Goal: Find specific page/section: Find specific page/section

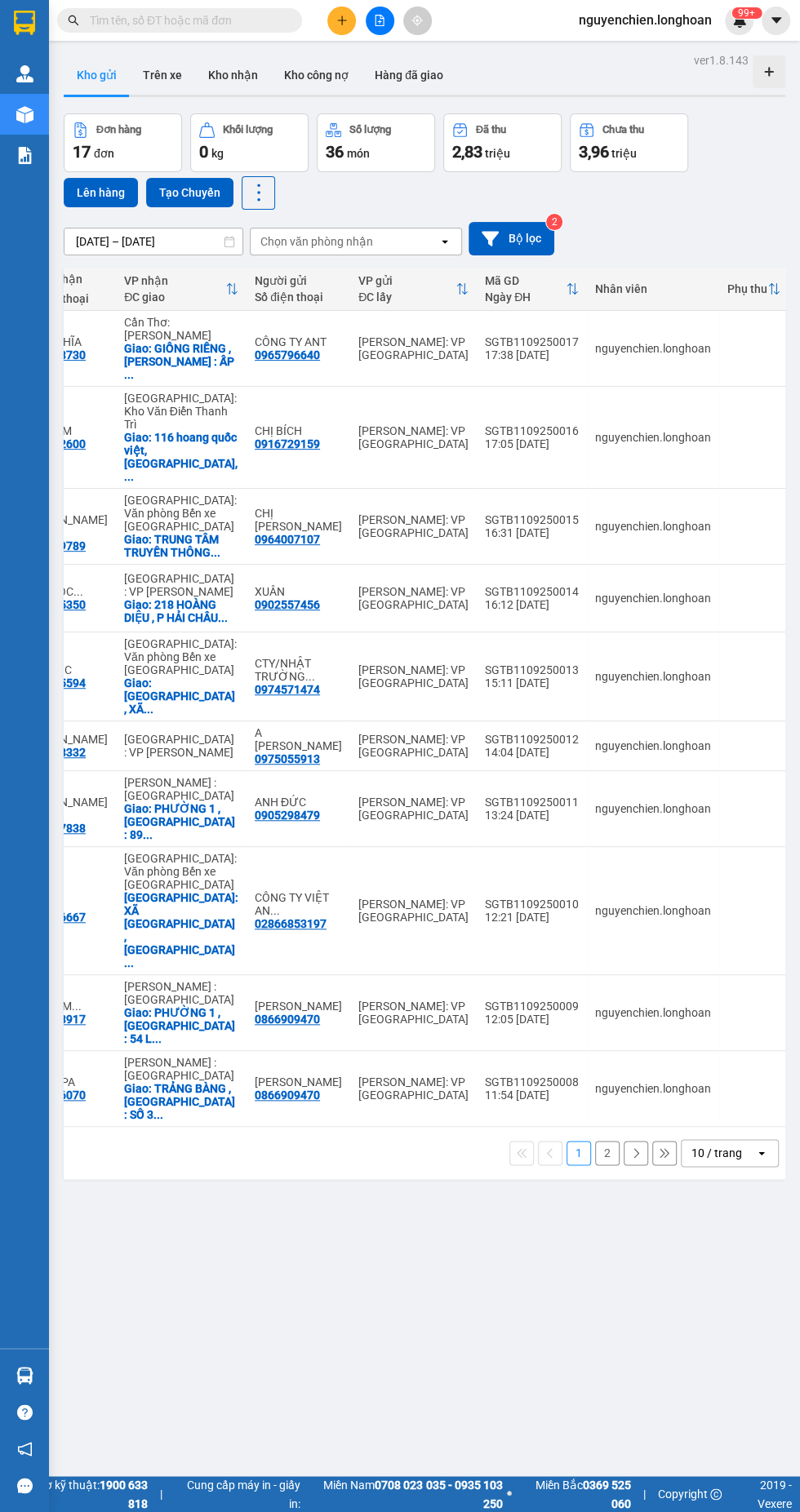
scroll to position [0, 444]
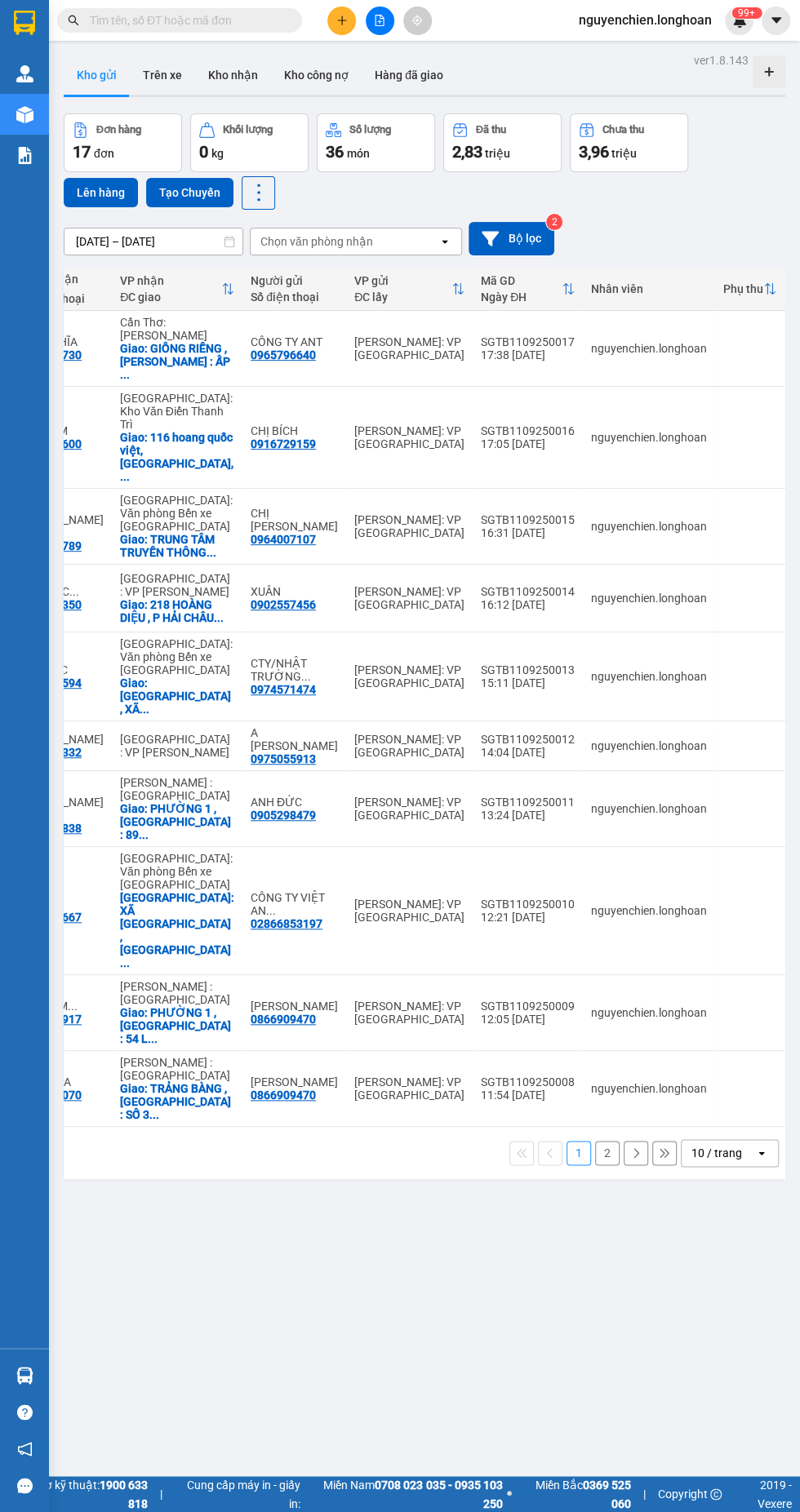
click at [617, 1141] on button "2" at bounding box center [607, 1153] width 25 height 25
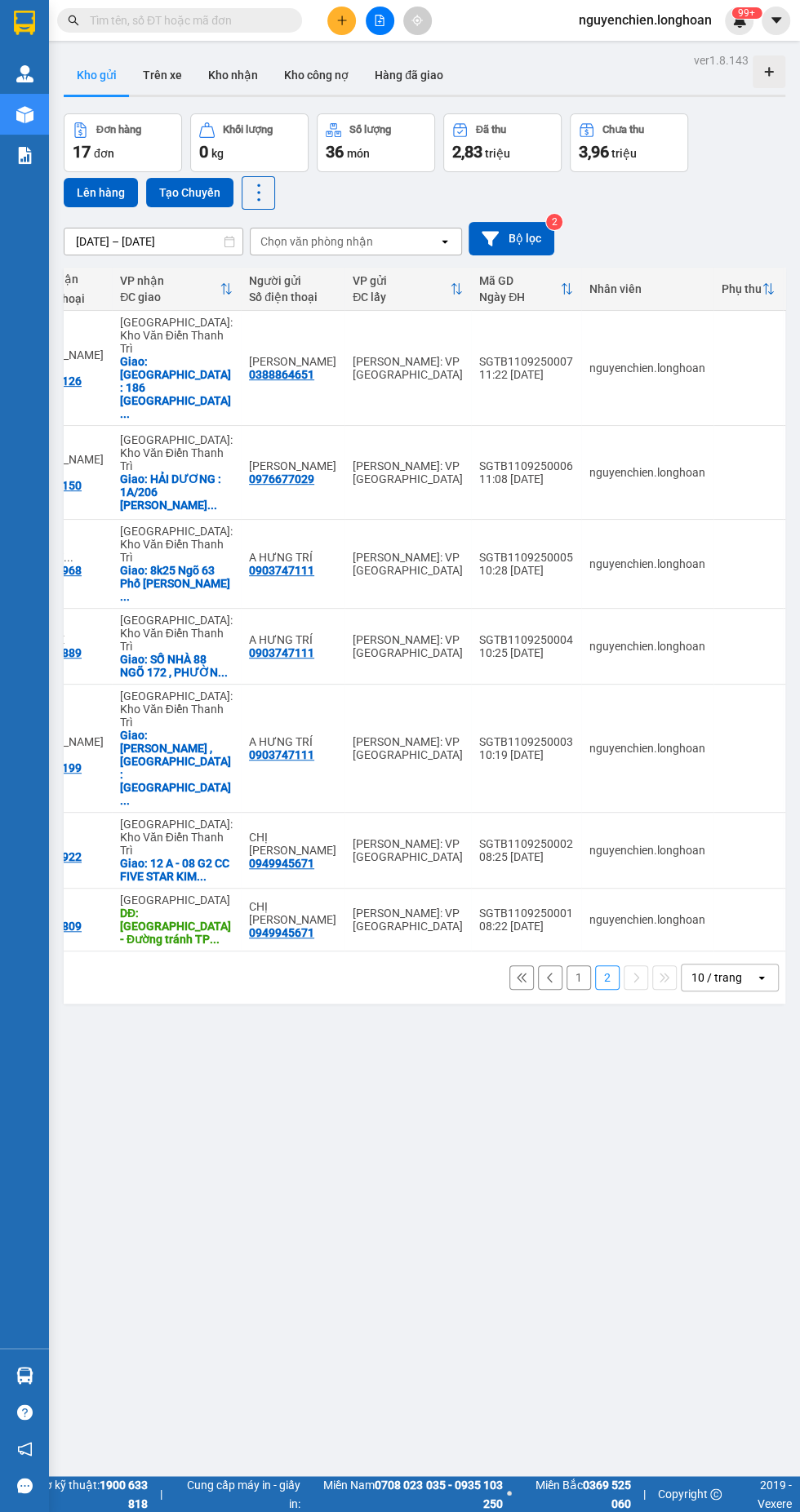
click at [737, 969] on div "10 / trang" at bounding box center [716, 977] width 50 height 16
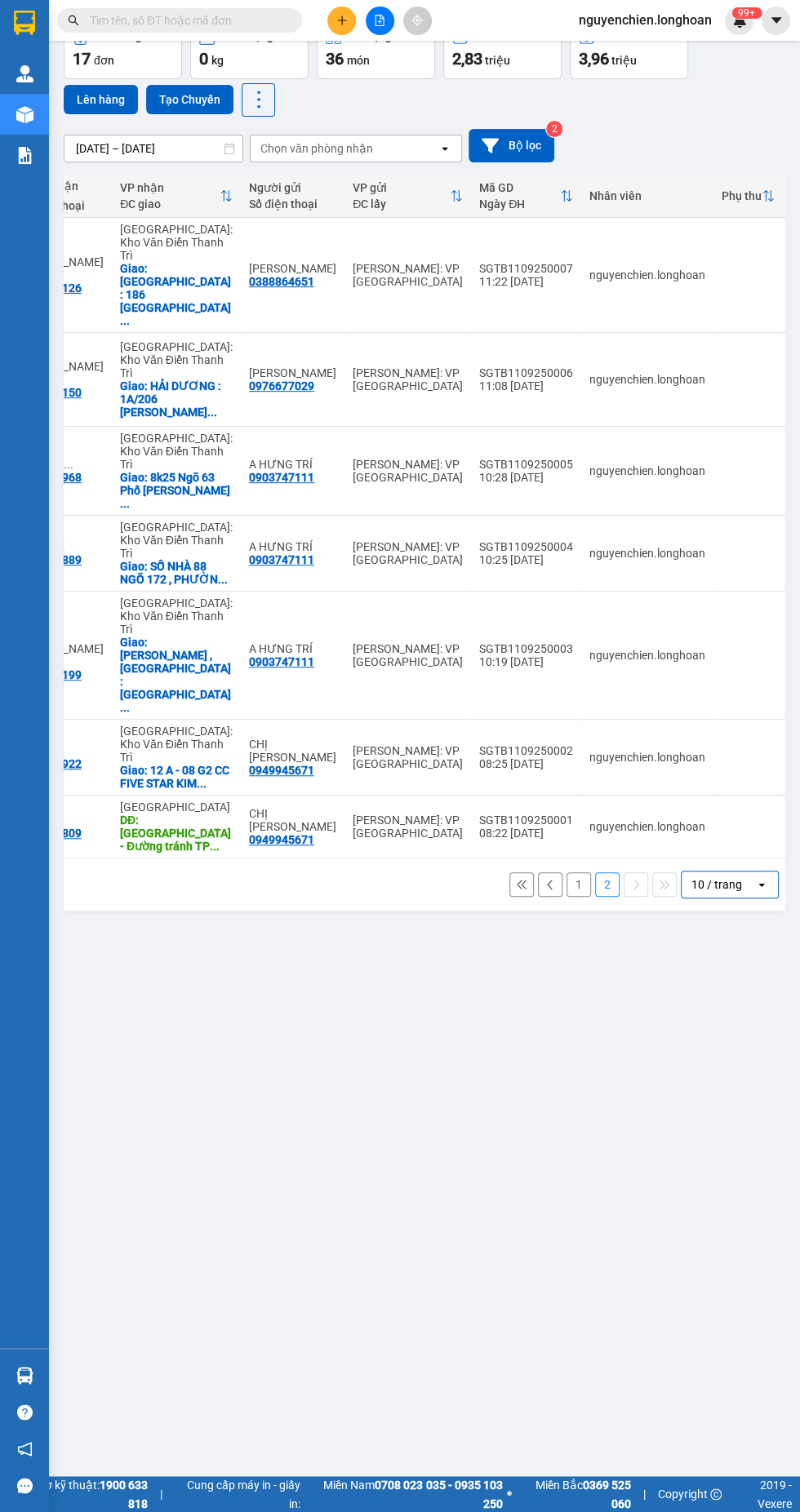
click at [732, 872] on div "10 / trang" at bounding box center [717, 885] width 73 height 27
click at [743, 816] on span "20 / trang" at bounding box center [718, 815] width 52 height 16
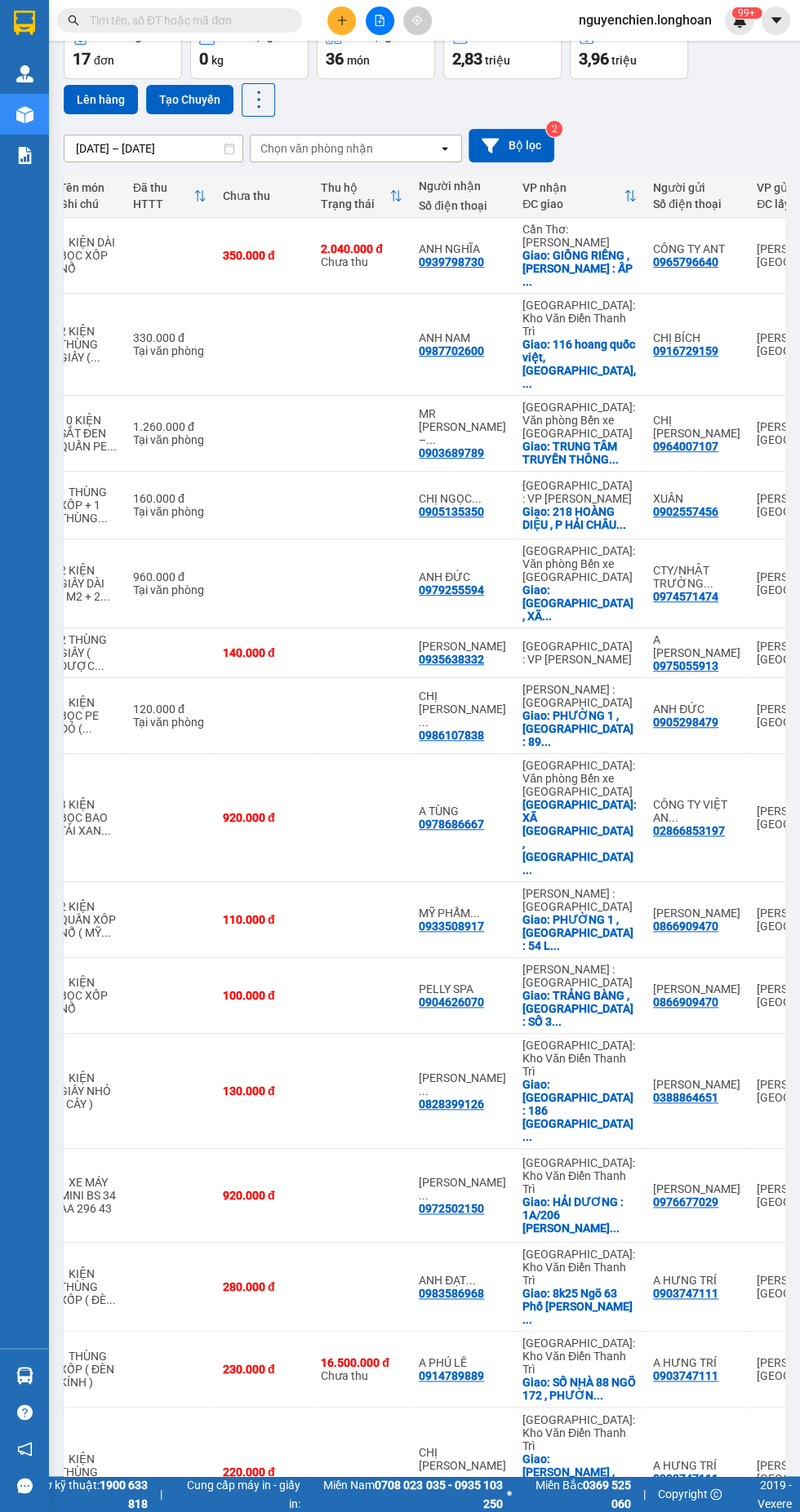
scroll to position [0, 0]
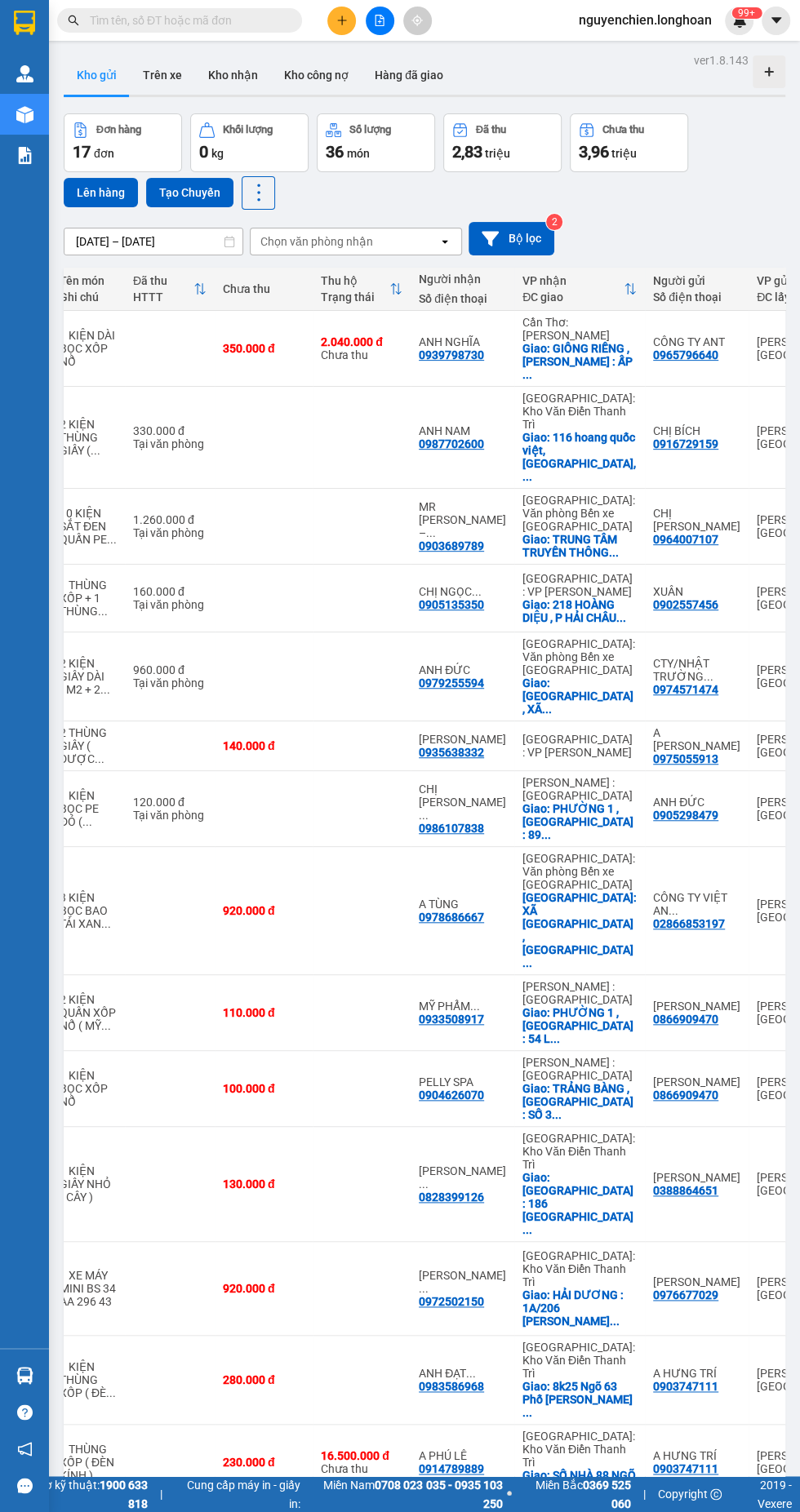
click at [26, 157] on img at bounding box center [25, 156] width 17 height 17
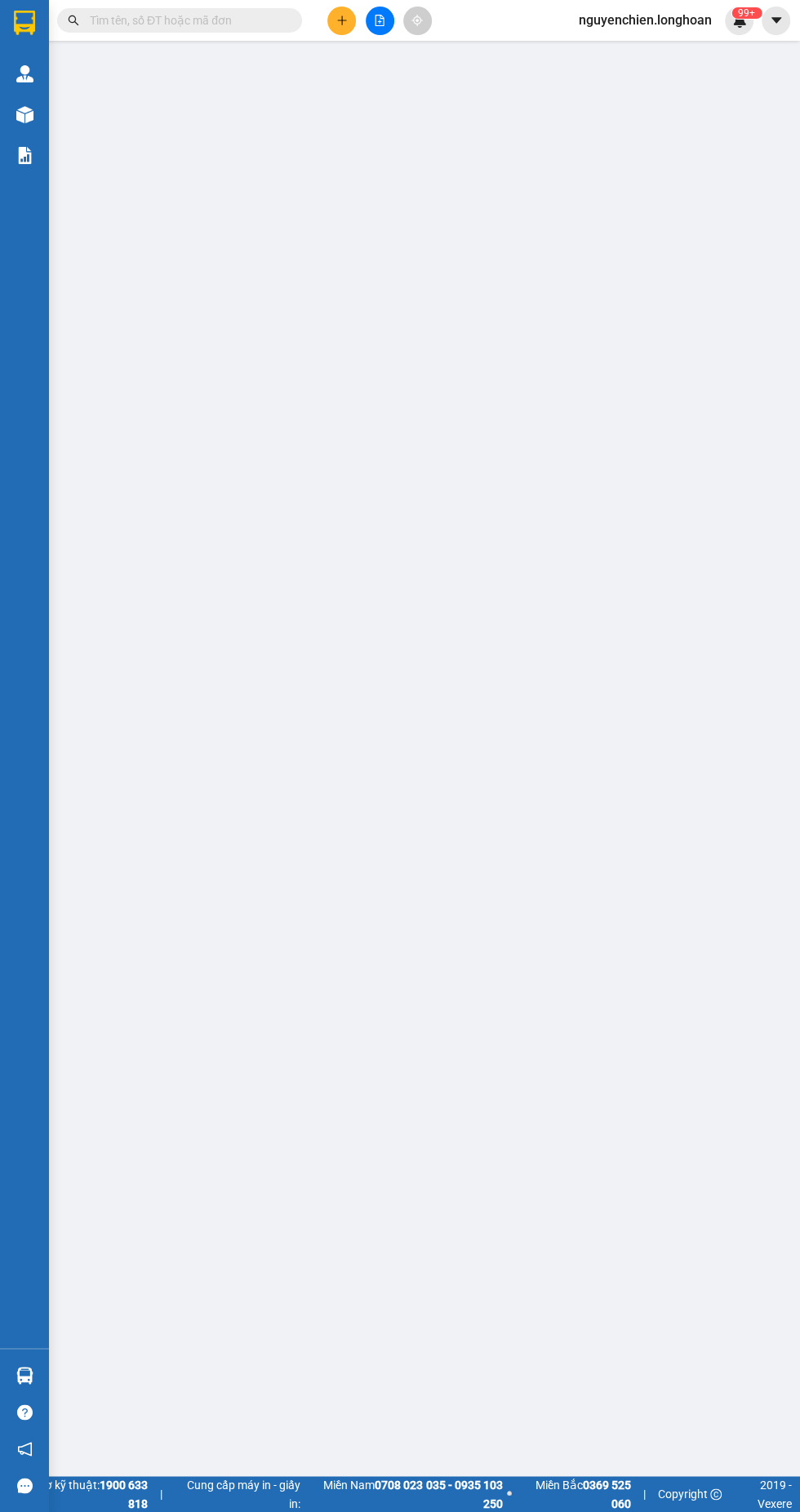
click at [34, 111] on div at bounding box center [25, 115] width 28 height 28
click at [25, 114] on img at bounding box center [25, 115] width 17 height 17
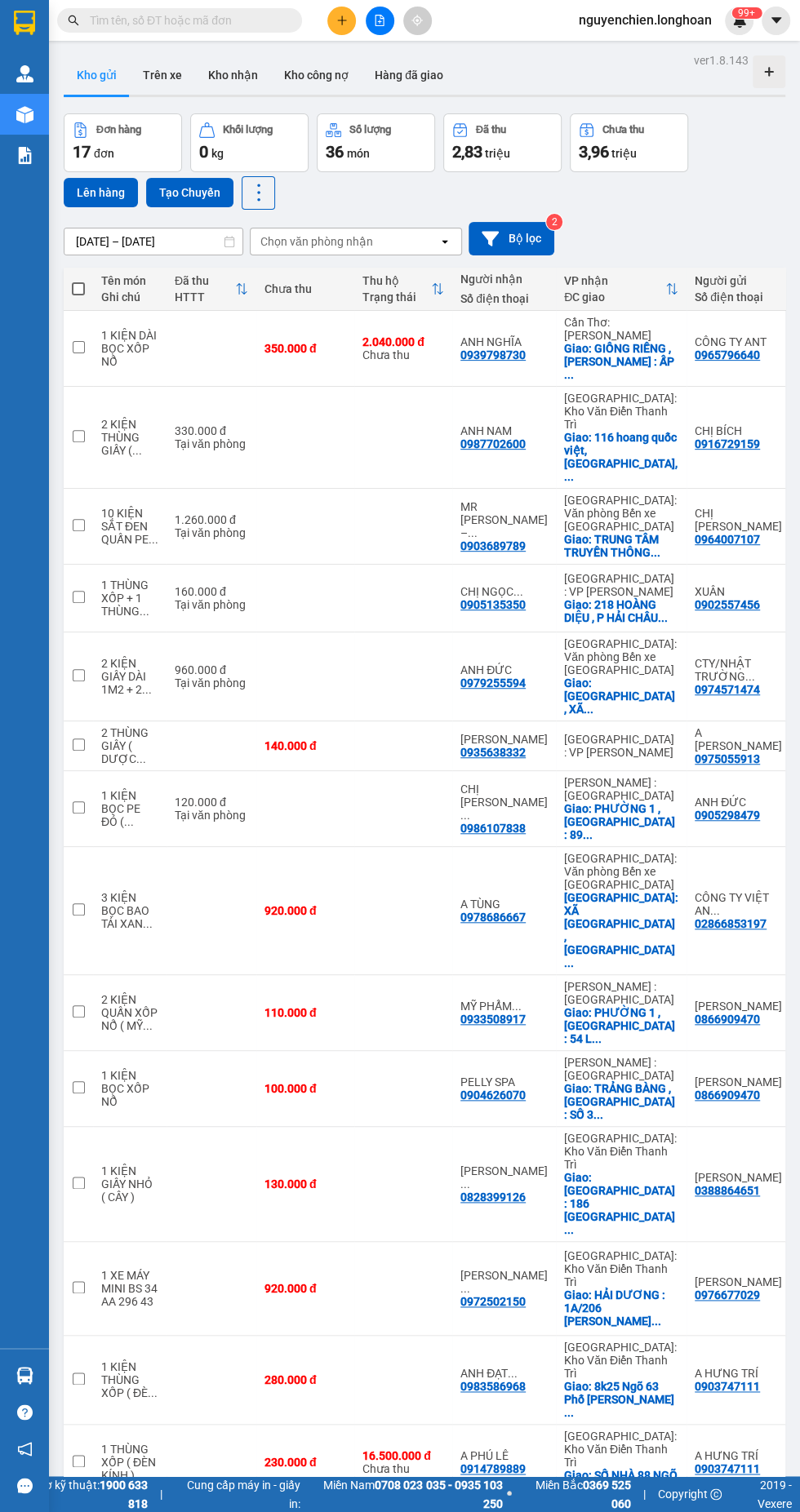
click at [10, 155] on div at bounding box center [25, 156] width 28 height 28
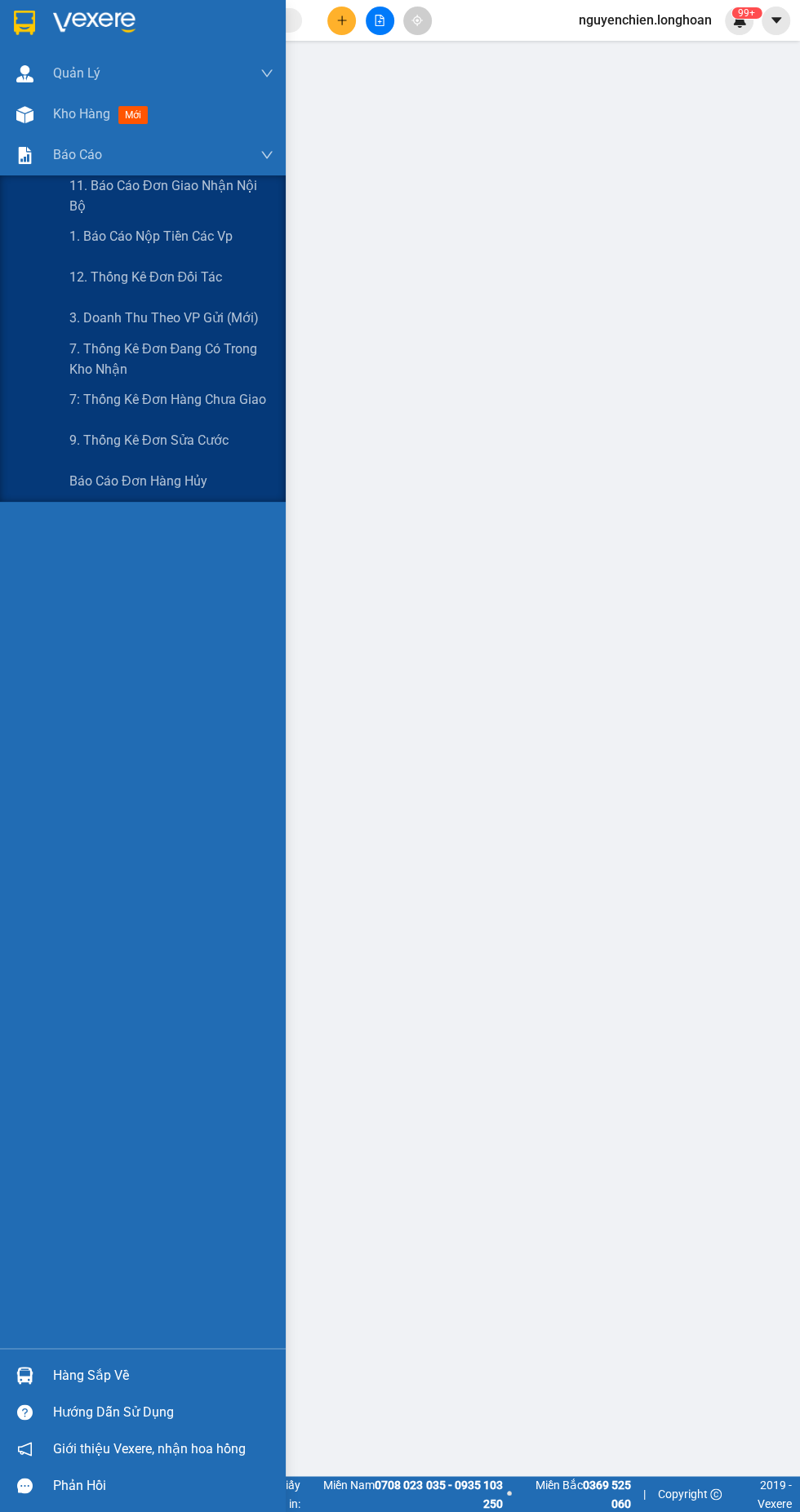
click at [220, 330] on div "3. Doanh Thu theo VP Gửi (mới)" at bounding box center [171, 318] width 204 height 41
